Goal: Communication & Community: Ask a question

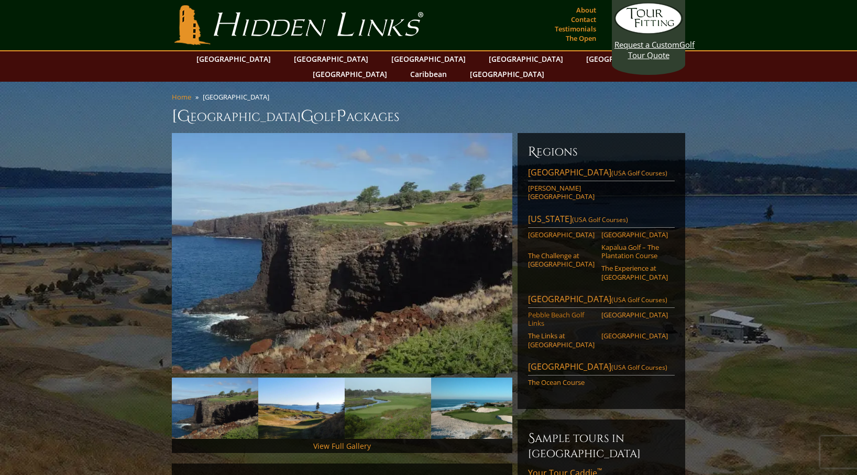
click at [539, 311] on link "Pebble Beach Golf Links" at bounding box center [561, 319] width 67 height 17
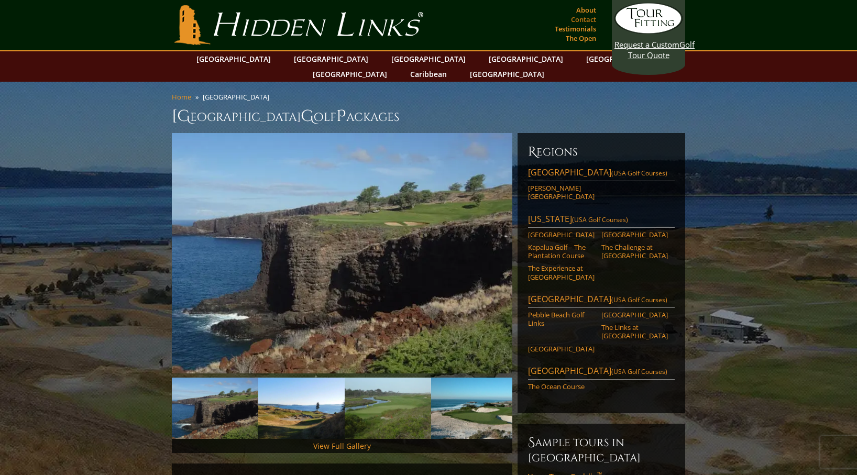
click at [586, 20] on link "Contact" at bounding box center [583, 19] width 30 height 15
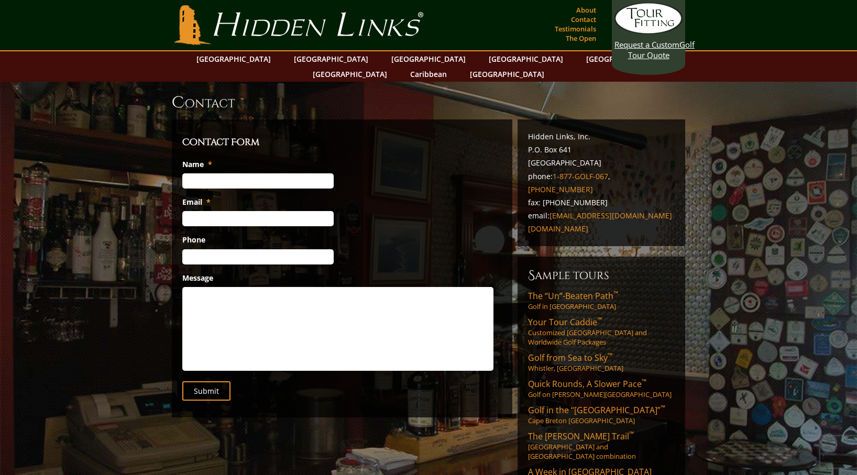
click at [194, 173] on input "Name *" at bounding box center [257, 180] width 151 height 15
type input "[PERSON_NAME]"
type input "[EMAIL_ADDRESS][DOMAIN_NAME]"
type input "[PHONE_NUMBER]"
click at [198, 287] on textarea "Message" at bounding box center [337, 329] width 311 height 84
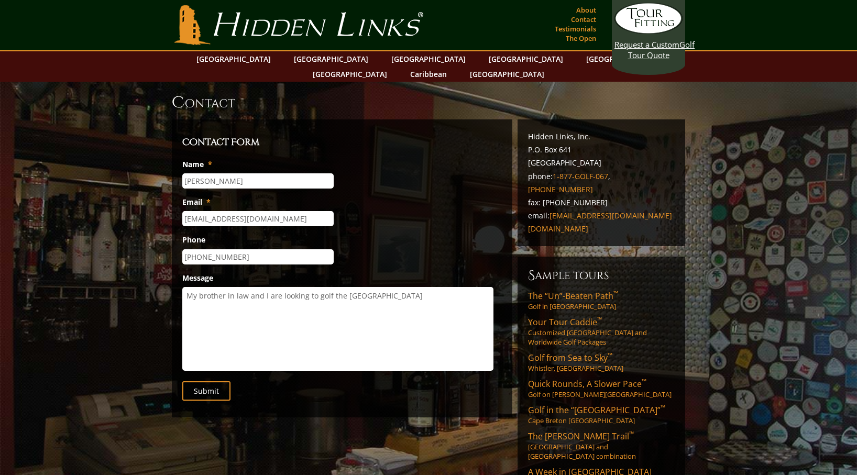
drag, startPoint x: 332, startPoint y: 281, endPoint x: 343, endPoint y: 281, distance: 10.5
click at [343, 287] on textarea "My brother in law and I are looking to golf the Pebble Beach" at bounding box center [337, 329] width 311 height 84
drag, startPoint x: 388, startPoint y: 281, endPoint x: 394, endPoint y: 281, distance: 6.3
click at [391, 287] on textarea "My brother in law and I are looking to golf Pebble Beach" at bounding box center [337, 329] width 311 height 84
click at [228, 302] on textarea "My brother in law and I are looking to golf Pebble Beach and a couple other are…" at bounding box center [337, 329] width 311 height 84
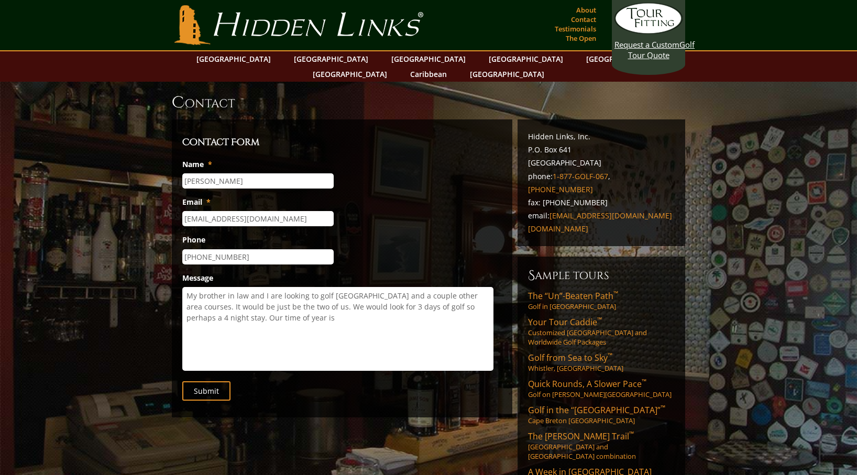
click at [298, 301] on textarea "My brother in law and I are looking to golf Pebble Beach and a couple other are…" at bounding box center [337, 329] width 311 height 84
drag, startPoint x: 229, startPoint y: 305, endPoint x: 302, endPoint y: 309, distance: 72.4
click at [300, 309] on textarea "My brother in law and I are looking to golf Pebble Beach and a couple other are…" at bounding box center [337, 329] width 311 height 84
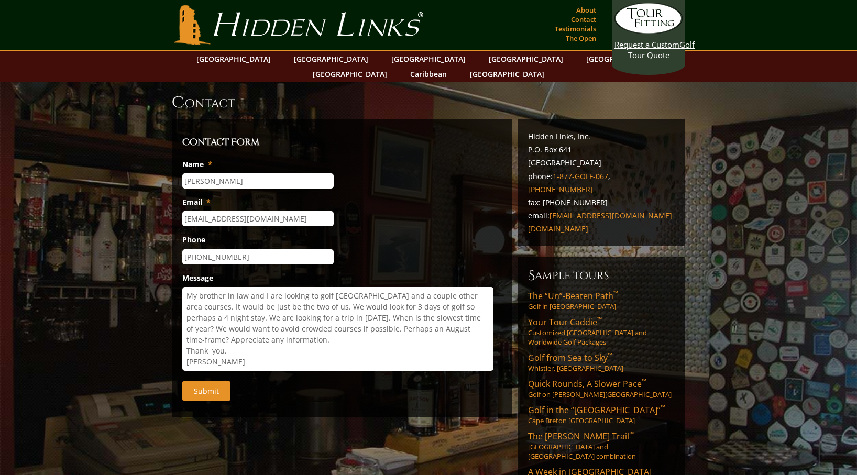
type textarea "My brother in law and I are looking to golf Pebble Beach and a couple other are…"
click at [200, 381] on input "Submit" at bounding box center [206, 390] width 48 height 19
